Goal: Communication & Community: Participate in discussion

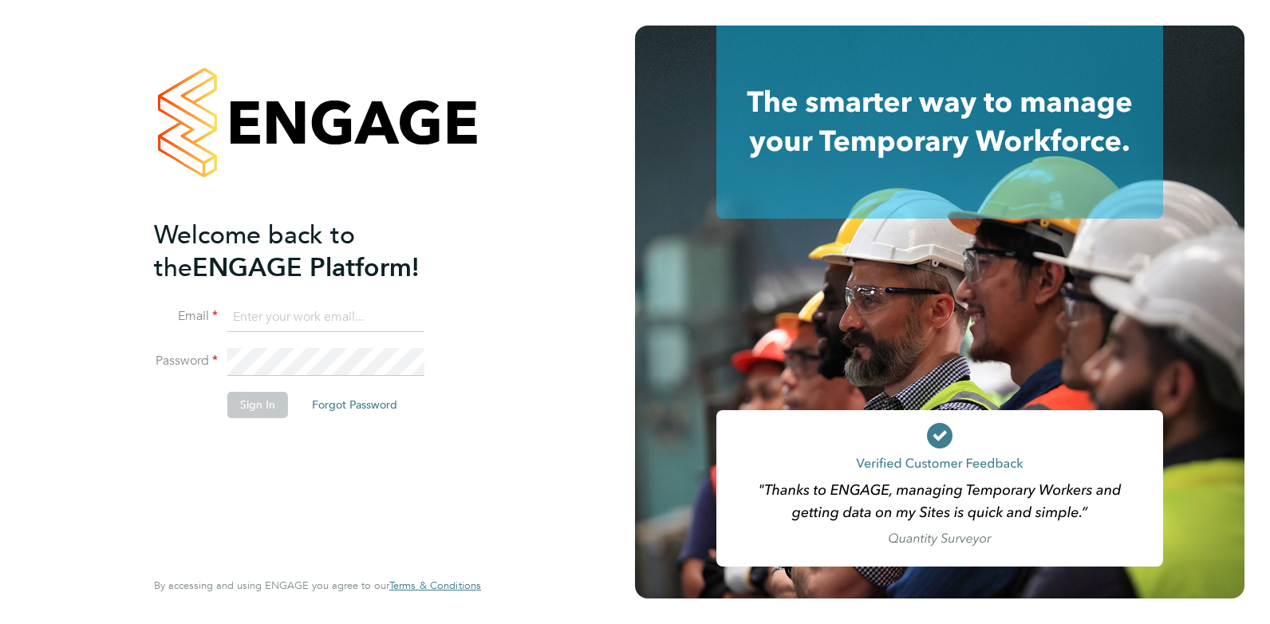
click at [325, 324] on input at bounding box center [325, 317] width 197 height 29
type input "danielclarke@jjfox.com"
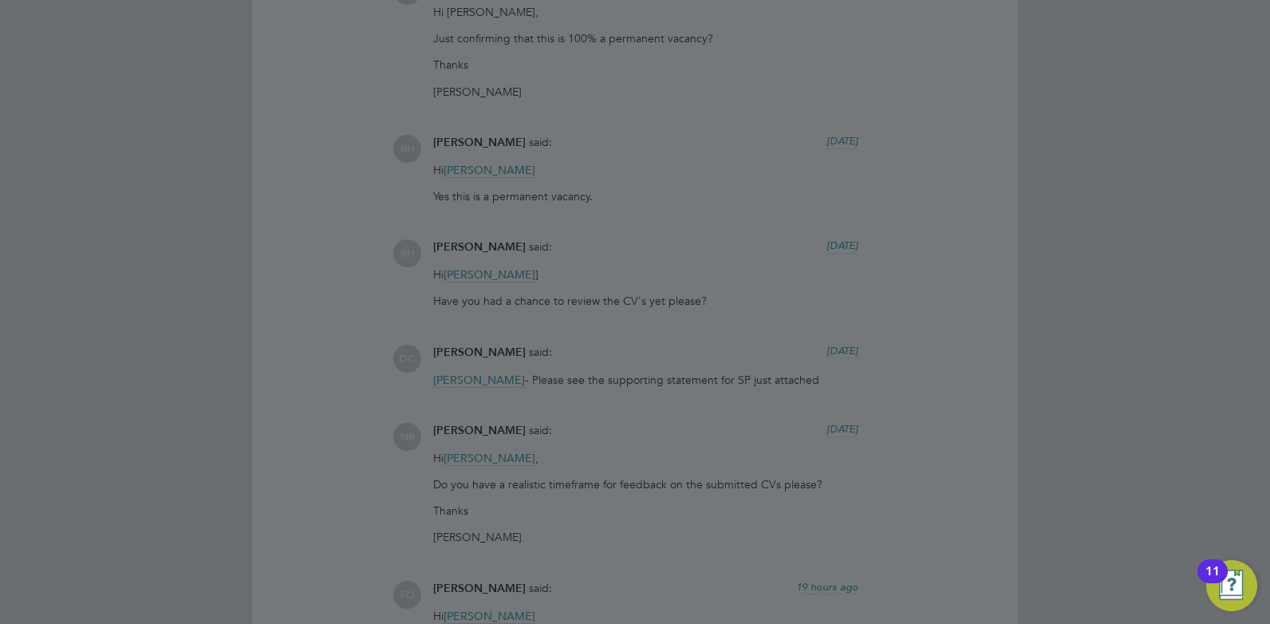
scroll to position [5229, 0]
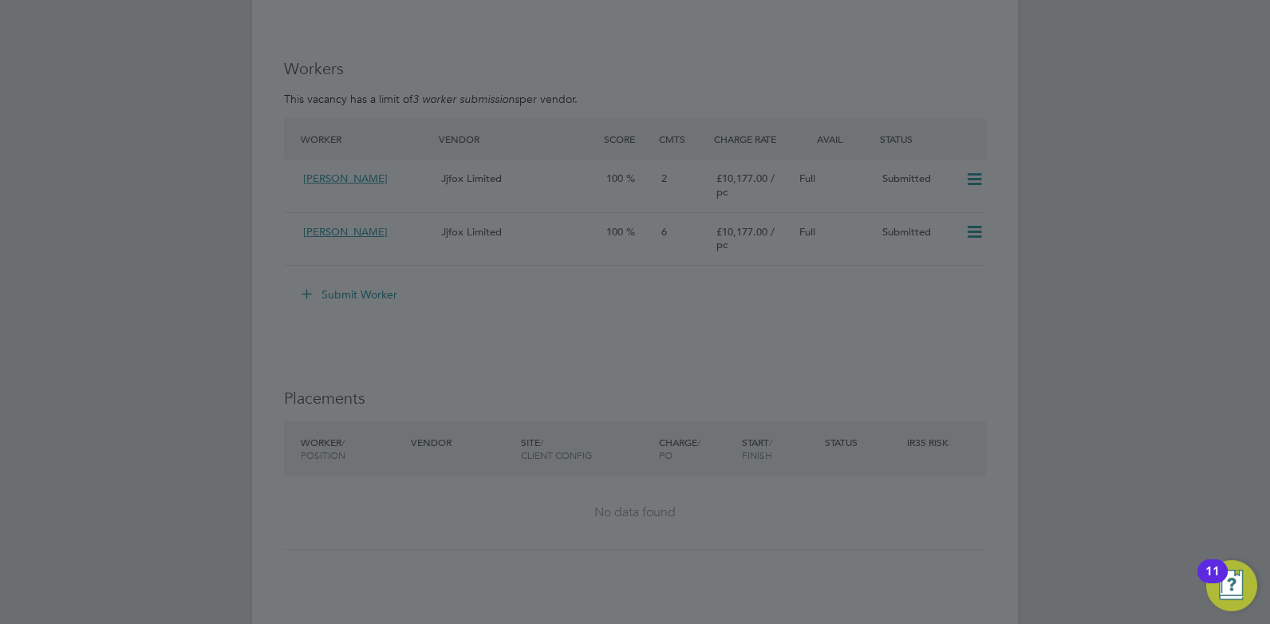
click at [547, 147] on div at bounding box center [635, 312] width 1270 height 624
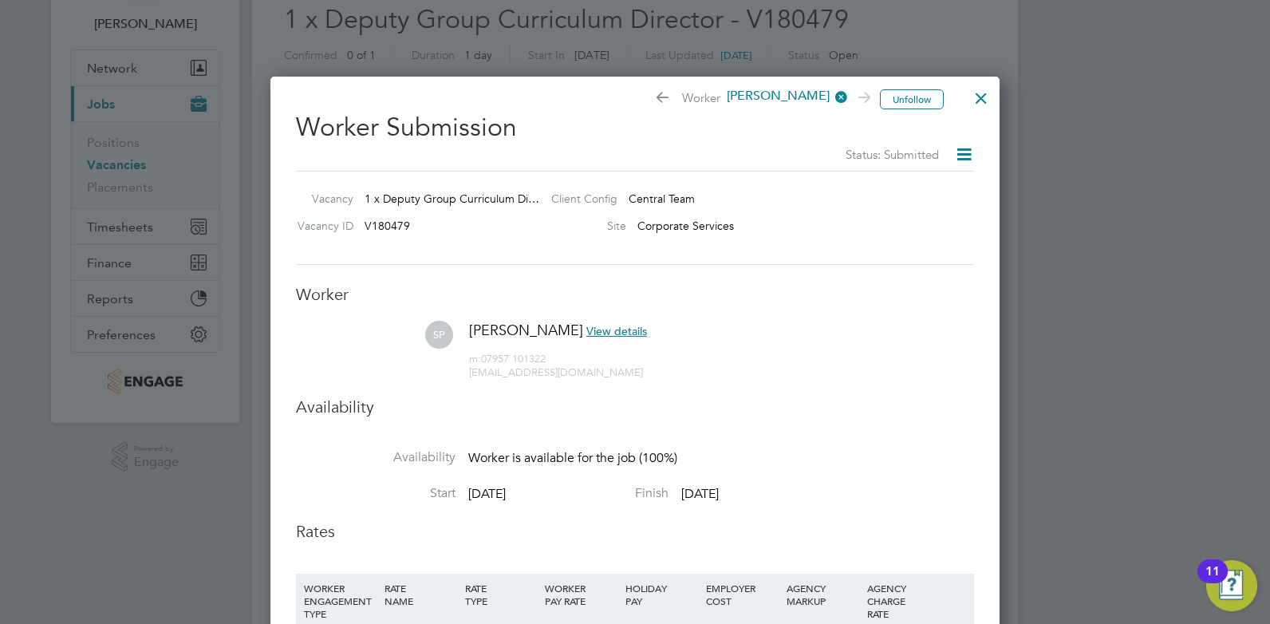
click at [978, 97] on div at bounding box center [981, 94] width 29 height 29
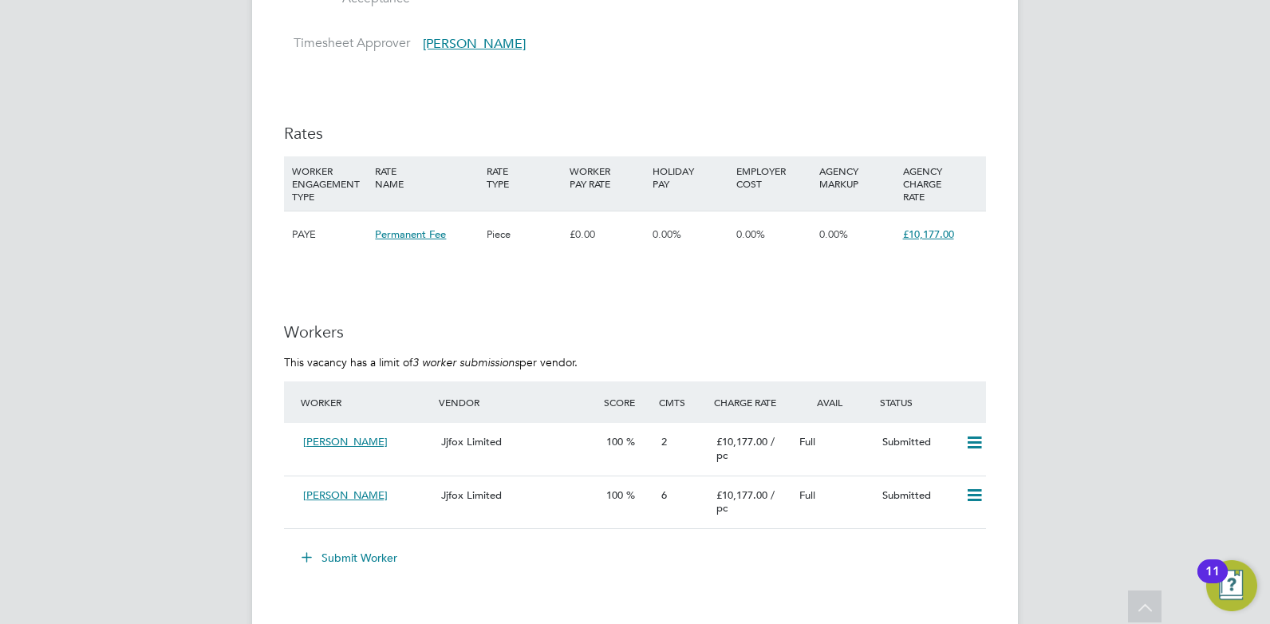
scroll to position [3749, 0]
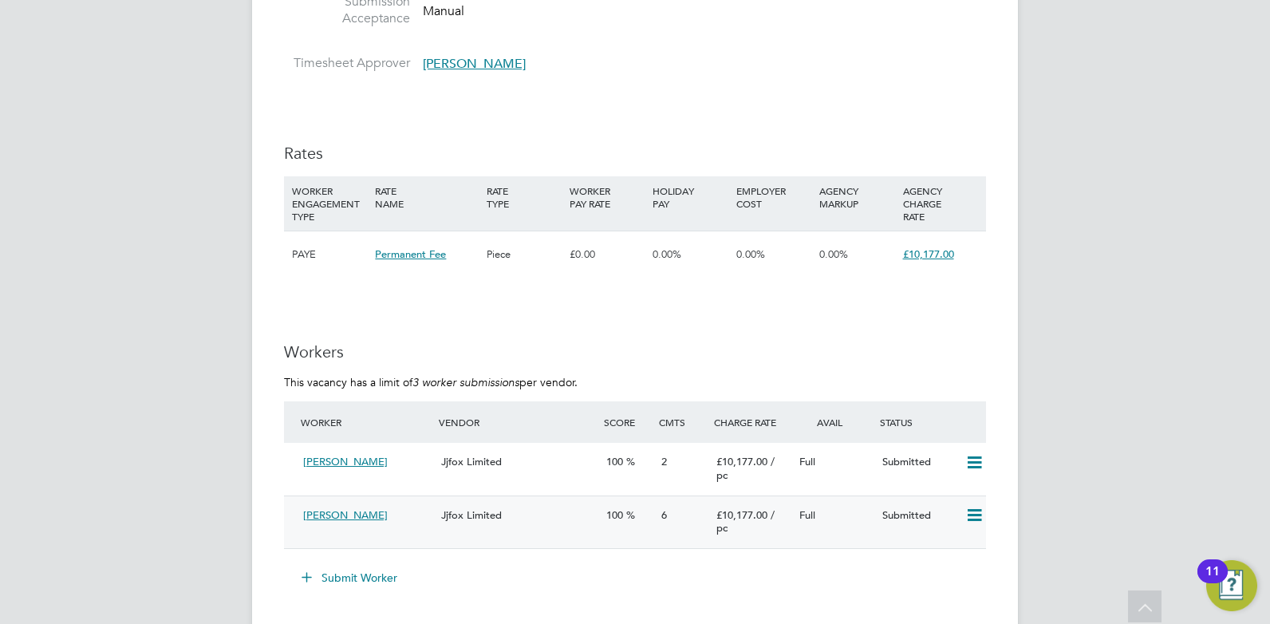
click at [399, 527] on div "[PERSON_NAME]" at bounding box center [366, 516] width 138 height 26
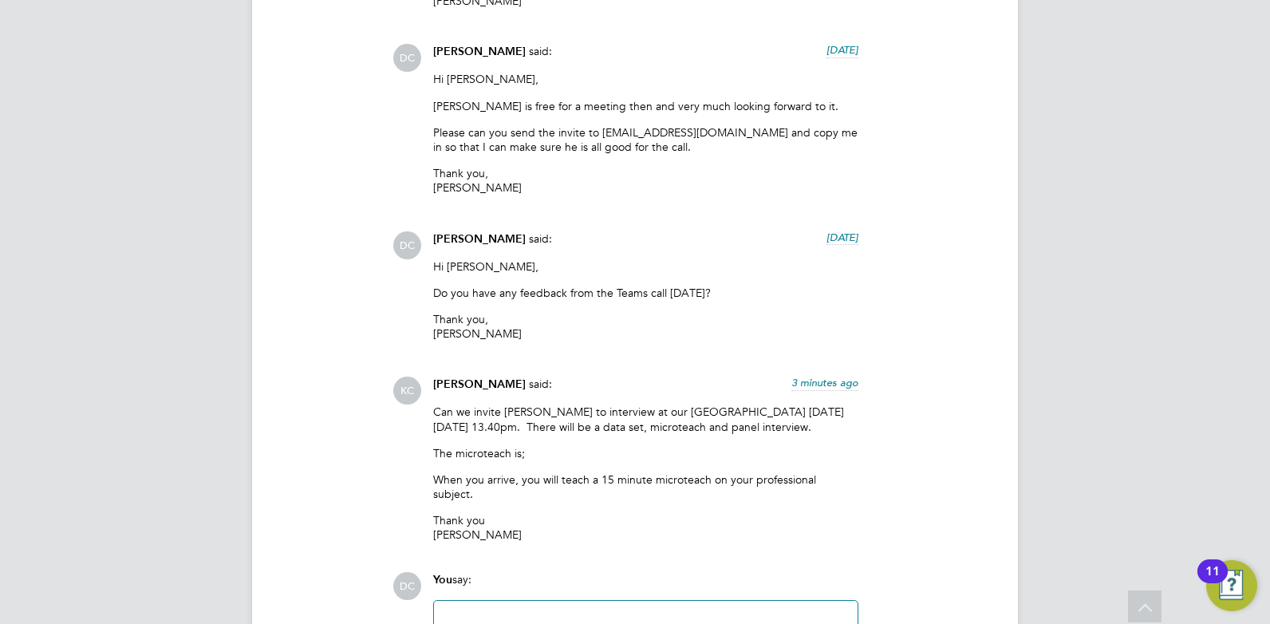
scroll to position [2014, 0]
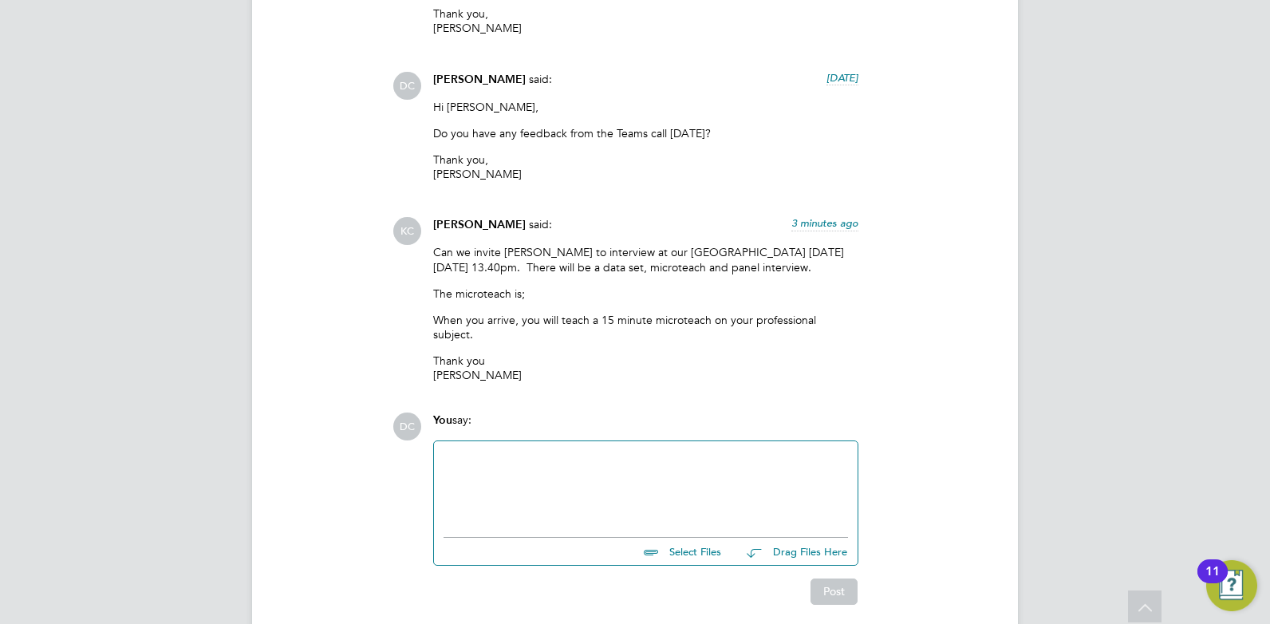
click at [518, 464] on div at bounding box center [646, 485] width 404 height 69
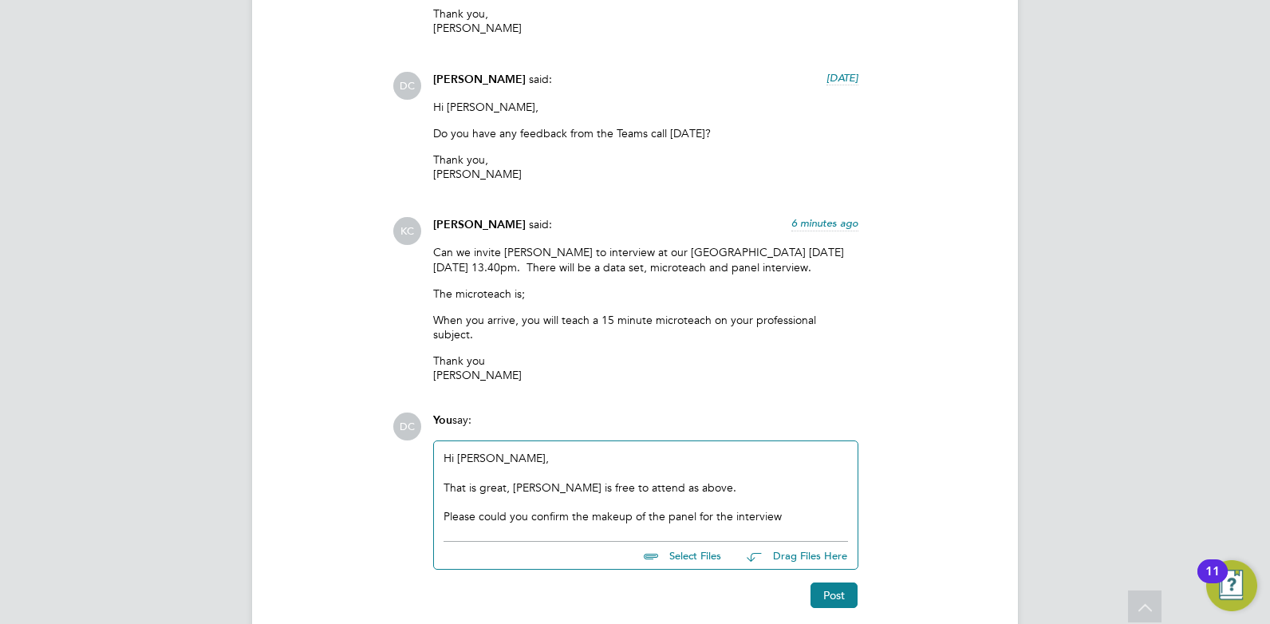
click at [784, 515] on div "Please could you confirm the makeup of the panel for the interview" at bounding box center [646, 516] width 404 height 14
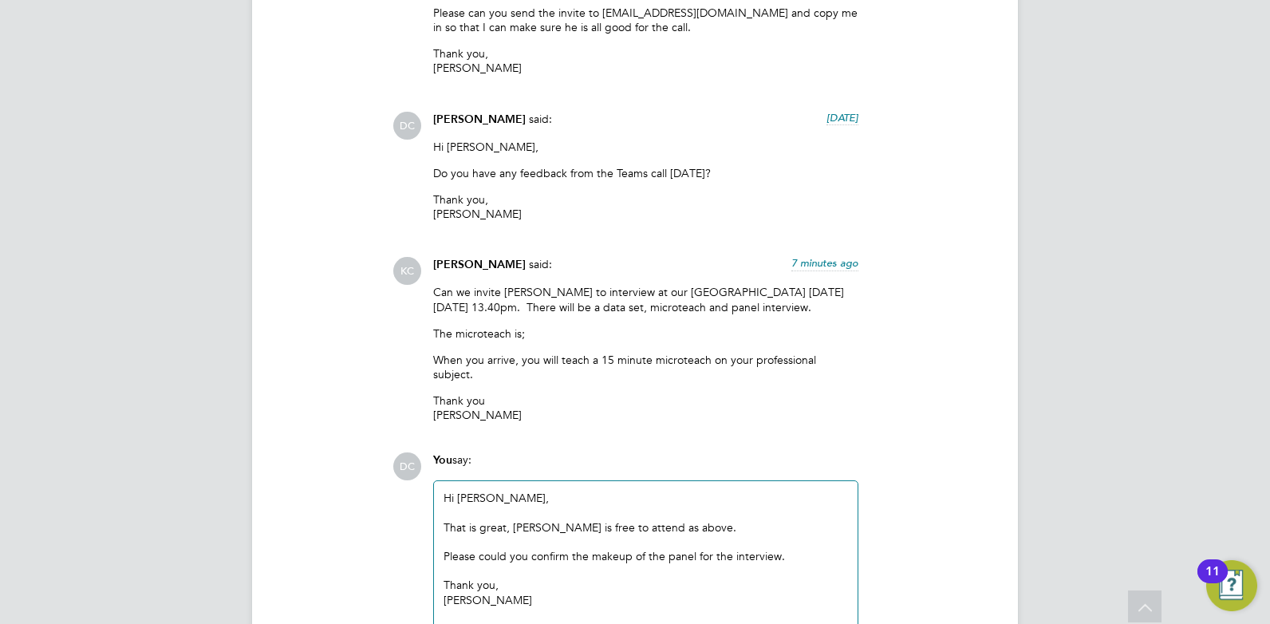
scroll to position [2116, 0]
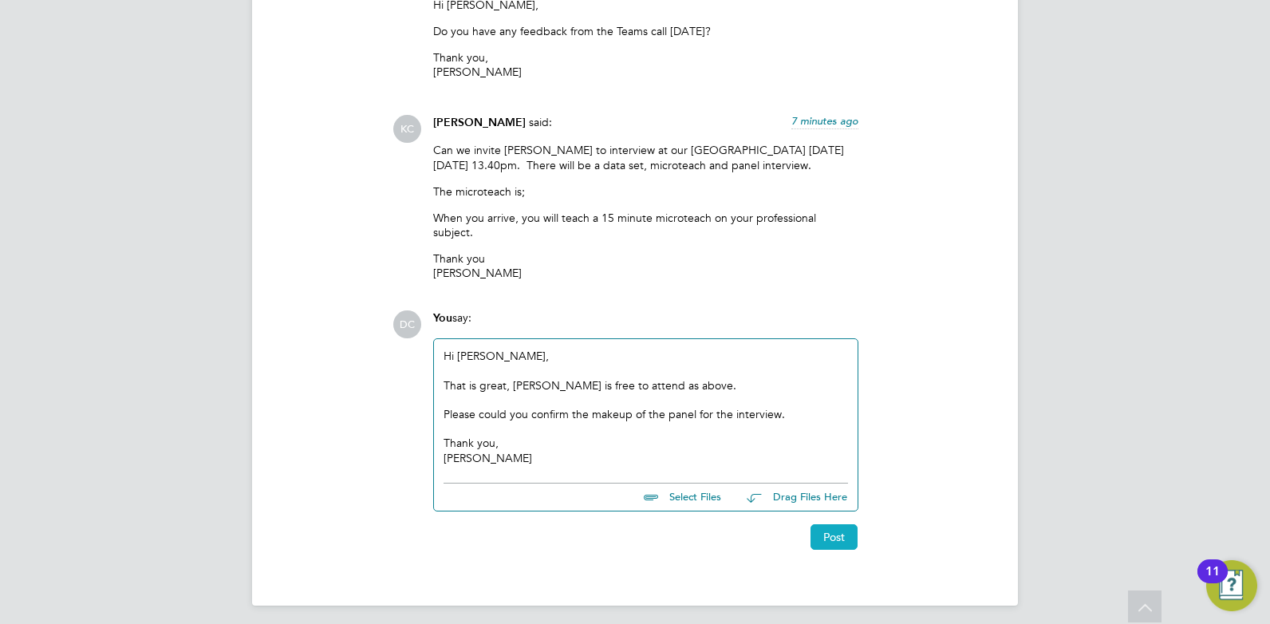
click at [844, 529] on button "Post" at bounding box center [834, 537] width 47 height 26
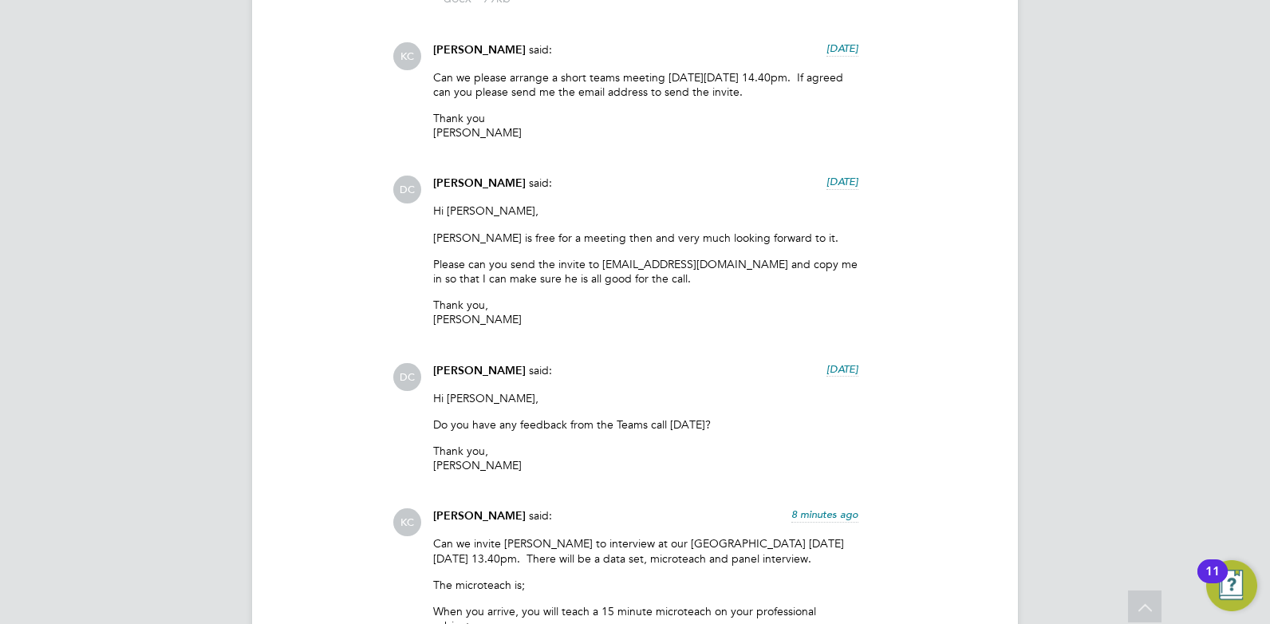
scroll to position [1663, 0]
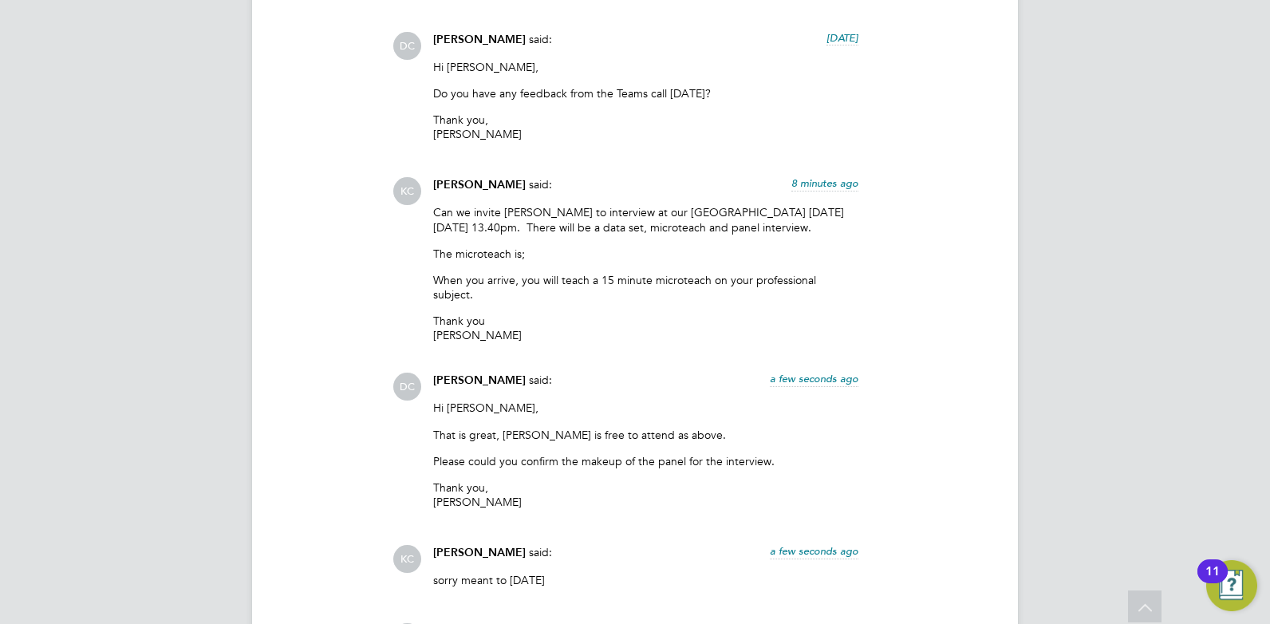
scroll to position [2134, 0]
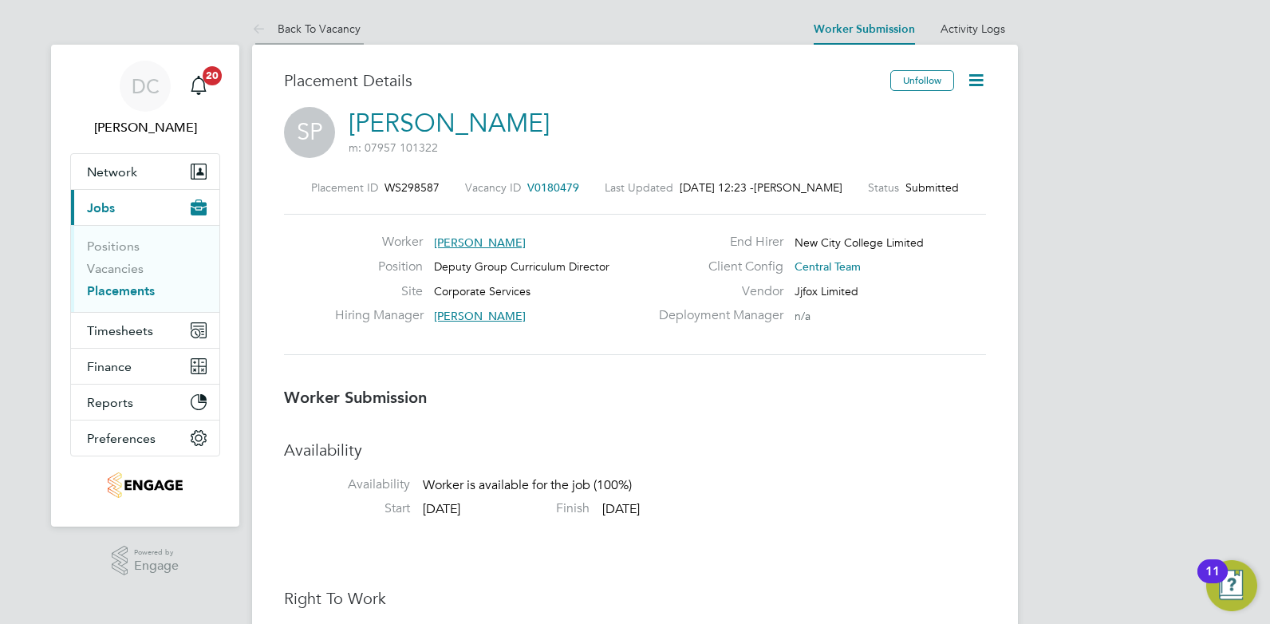
click at [318, 19] on li "Back To Vacancy" at bounding box center [306, 29] width 108 height 32
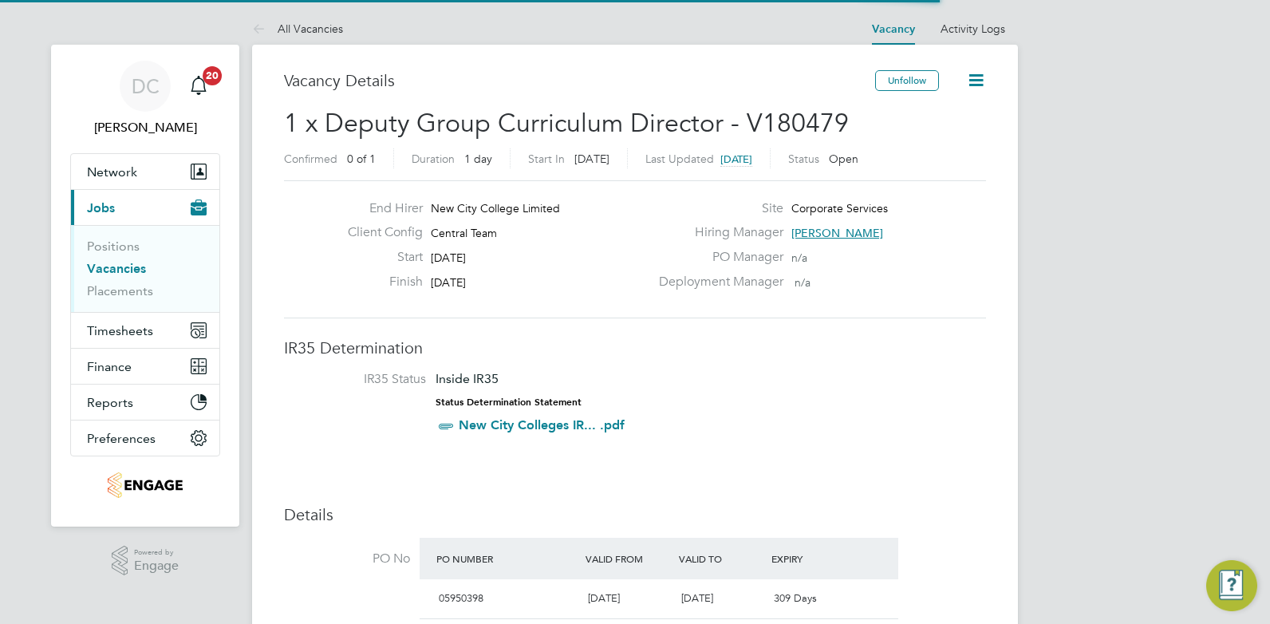
scroll to position [26, 315]
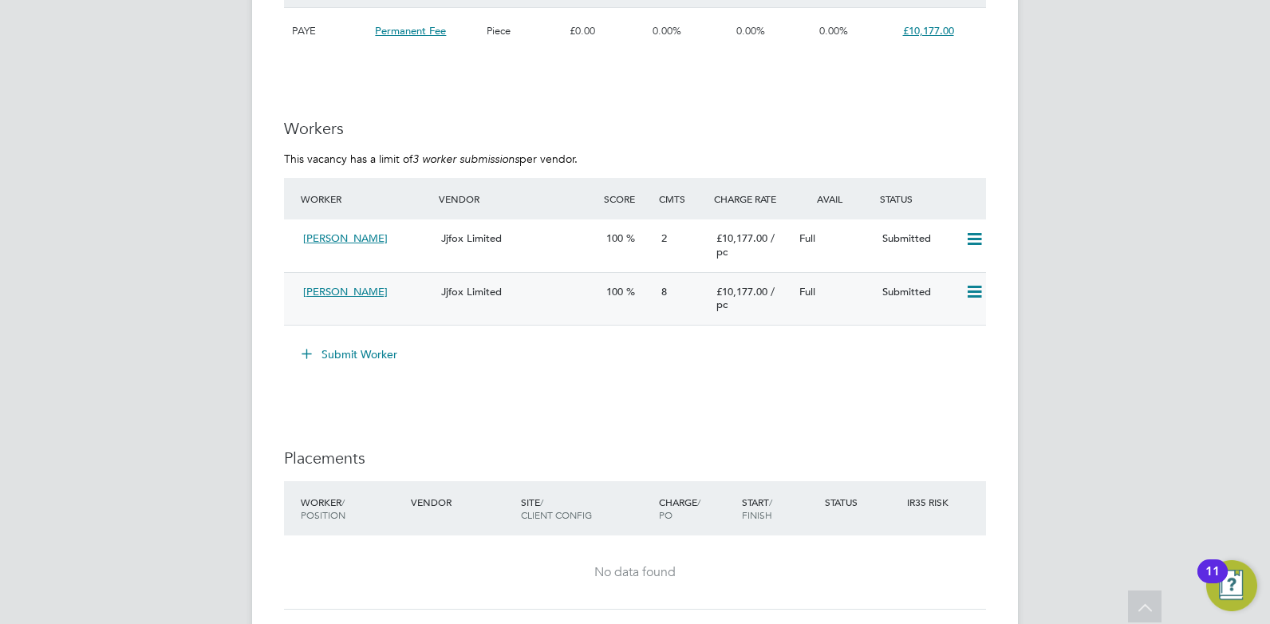
click at [396, 306] on div "[PERSON_NAME]" at bounding box center [366, 292] width 138 height 26
